Goal: Navigation & Orientation: Find specific page/section

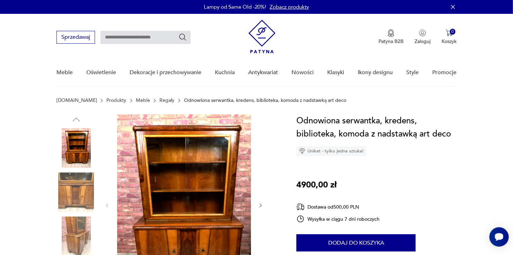
click at [72, 238] on img at bounding box center [76, 237] width 40 height 40
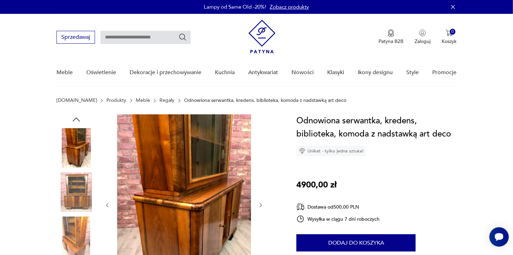
click at [73, 206] on img at bounding box center [76, 193] width 40 height 40
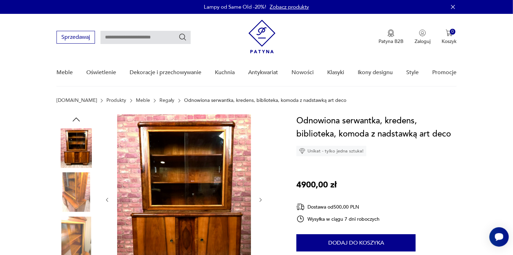
click at [78, 235] on img at bounding box center [76, 237] width 40 height 40
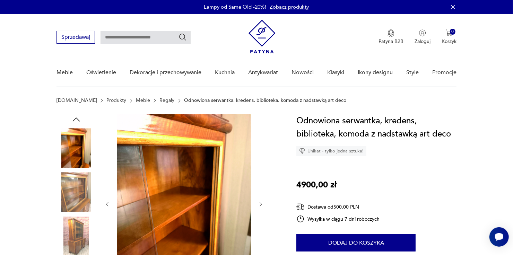
click at [78, 235] on img at bounding box center [76, 237] width 40 height 40
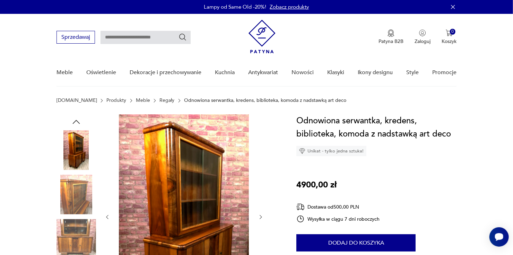
click at [78, 235] on img at bounding box center [76, 239] width 40 height 40
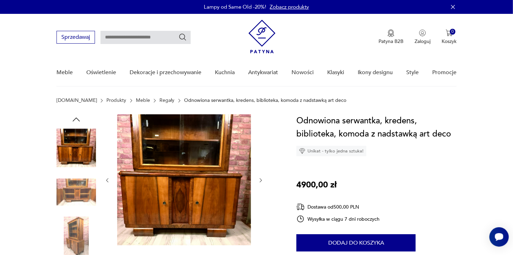
click at [76, 195] on img at bounding box center [76, 193] width 40 height 40
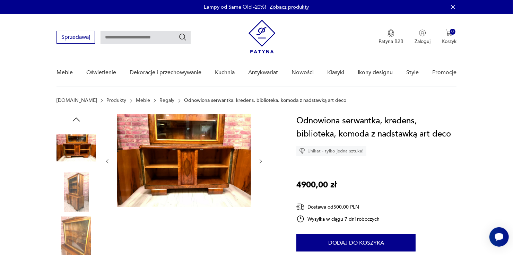
click at [76, 195] on img at bounding box center [76, 193] width 40 height 40
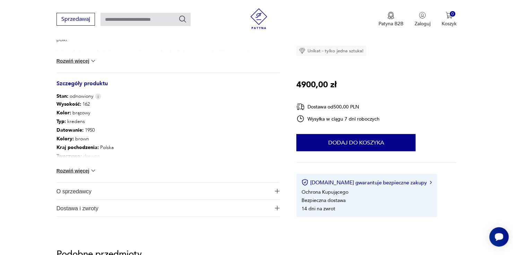
scroll to position [462, 0]
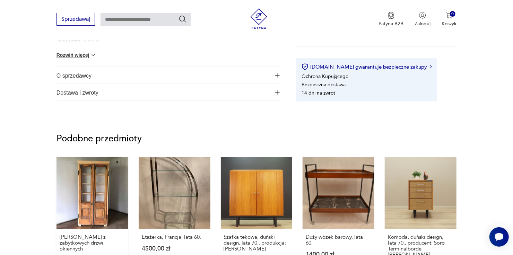
click at [98, 206] on link "[PERSON_NAME] z zabytkowych drzwi okiennych 3000,00 zł" at bounding box center [92, 223] width 72 height 132
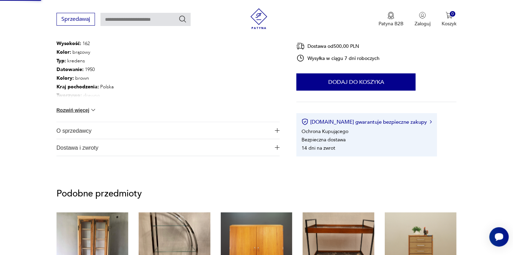
scroll to position [157, 0]
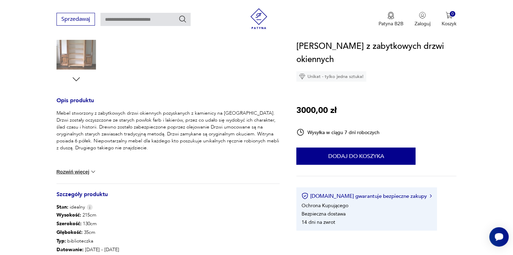
scroll to position [115, 0]
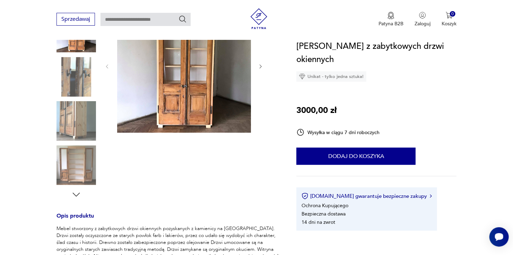
click at [74, 158] on img at bounding box center [76, 166] width 40 height 40
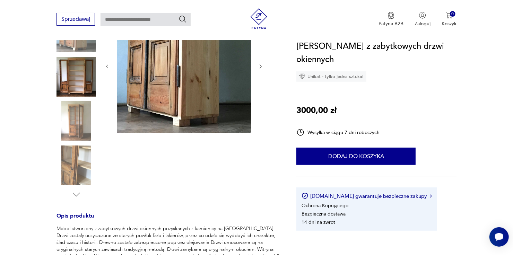
click at [73, 80] on img at bounding box center [76, 77] width 40 height 40
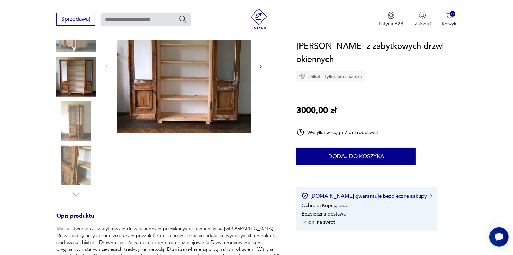
click at [80, 122] on img at bounding box center [76, 121] width 40 height 40
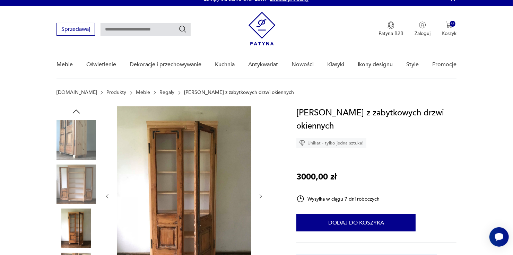
scroll to position [0, 0]
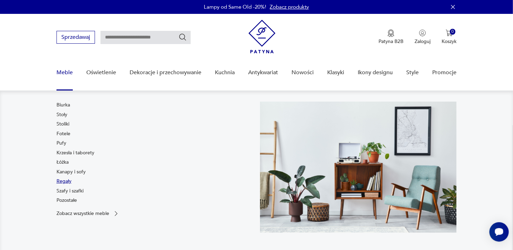
click at [67, 182] on link "Regały" at bounding box center [63, 181] width 15 height 7
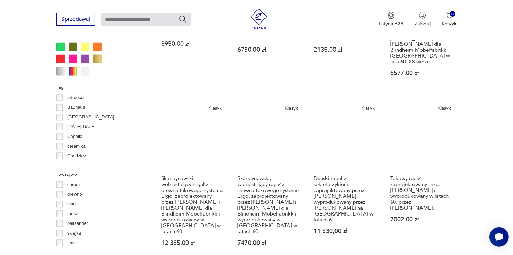
scroll to position [818, 0]
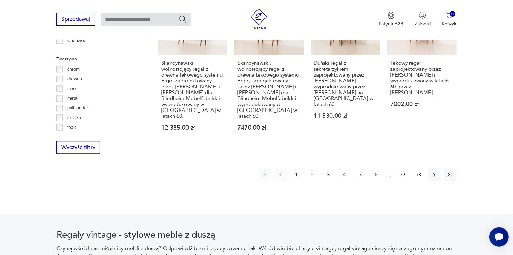
click at [313, 168] on button "2" at bounding box center [312, 174] width 12 height 12
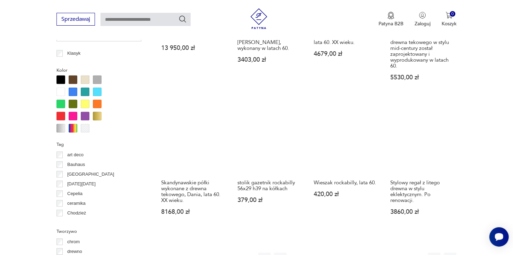
scroll to position [761, 0]
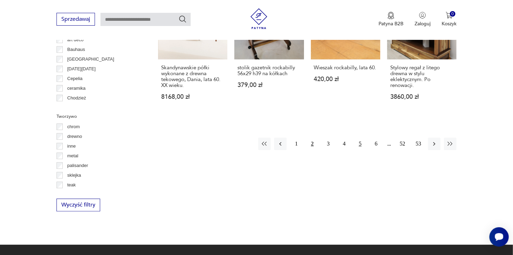
click at [360, 138] on button "5" at bounding box center [360, 144] width 12 height 12
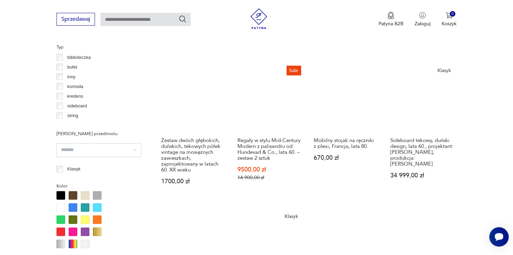
scroll to position [646, 0]
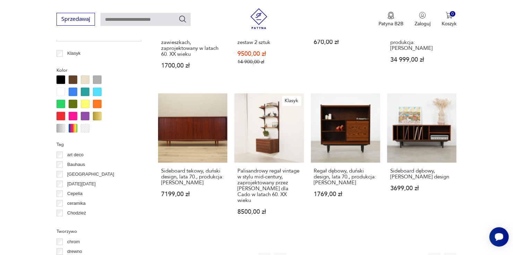
click at [404, 253] on button "52" at bounding box center [402, 259] width 12 height 12
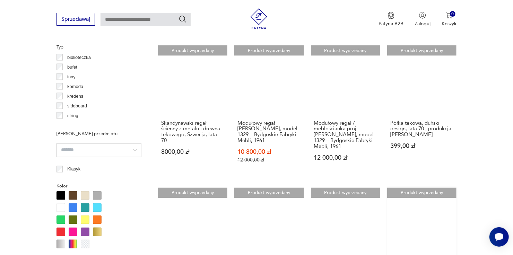
scroll to position [646, 0]
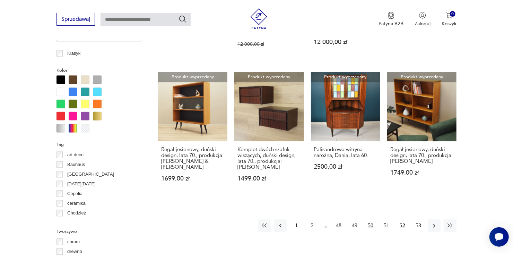
drag, startPoint x: 387, startPoint y: 213, endPoint x: 376, endPoint y: 219, distance: 12.6
click at [373, 221] on button "50" at bounding box center [370, 226] width 12 height 12
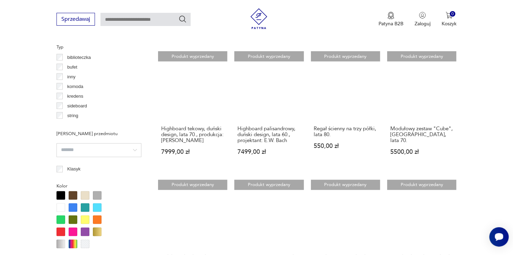
scroll to position [646, 0]
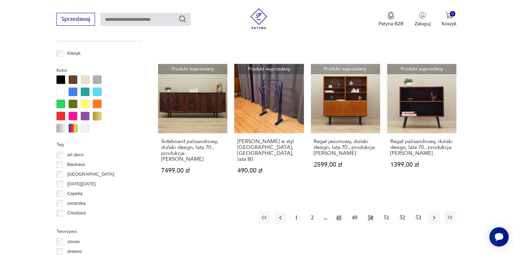
click at [338, 215] on button "48" at bounding box center [338, 218] width 12 height 12
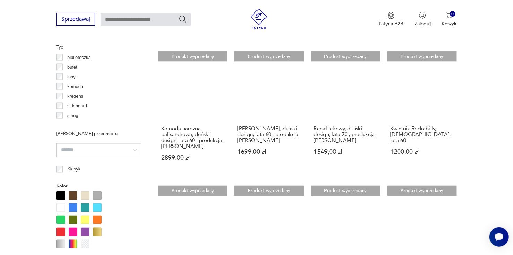
scroll to position [646, 0]
